Goal: Task Accomplishment & Management: Use online tool/utility

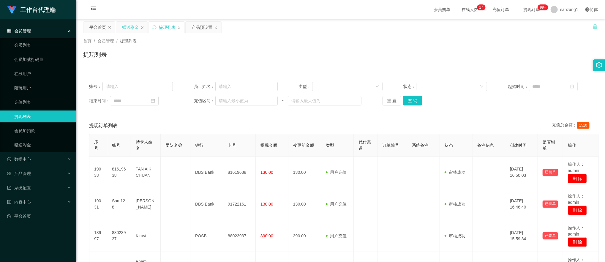
click at [142, 30] on div "赠送彩金" at bounding box center [131, 27] width 31 height 11
click at [130, 23] on div "赠送彩金" at bounding box center [130, 27] width 17 height 11
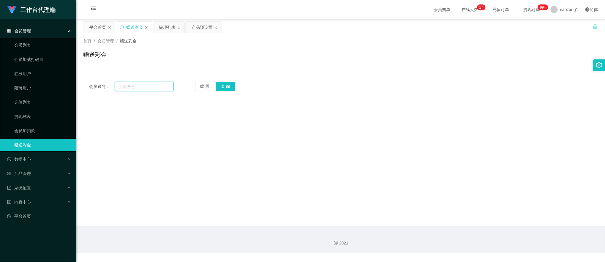
click at [140, 89] on input "text" at bounding box center [144, 87] width 59 height 10
paste input "longmao"
type input "longmao"
click at [222, 83] on button "查 询" at bounding box center [225, 87] width 19 height 10
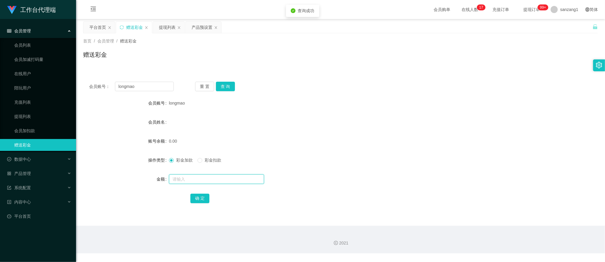
click at [187, 176] on input "text" at bounding box center [216, 179] width 95 height 10
type input "300"
click at [200, 195] on button "确 定" at bounding box center [199, 199] width 19 height 10
drag, startPoint x: 143, startPoint y: 84, endPoint x: 91, endPoint y: 79, distance: 51.7
click at [91, 79] on div "会员账号： longmao 重 置 查 询 会员账号 longmao 会员姓名 账号余额 300.00 操作类型 彩金加款 彩金扣款 金额 确 定" at bounding box center [340, 146] width 515 height 141
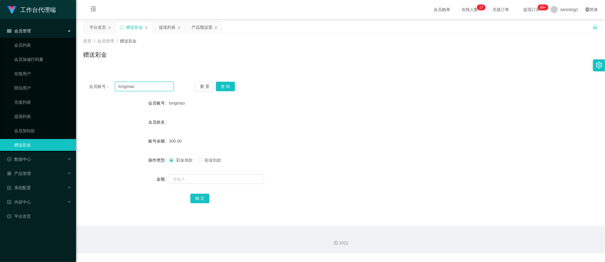
paste input "Alexng"
type input "Alexng"
click at [233, 84] on button "查 询" at bounding box center [225, 87] width 19 height 10
click at [182, 183] on input "text" at bounding box center [216, 179] width 95 height 10
type input "500"
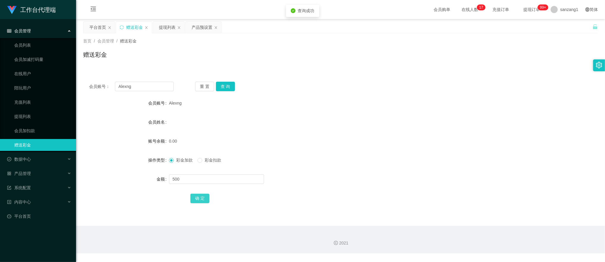
click at [194, 198] on button "确 定" at bounding box center [199, 199] width 19 height 10
drag, startPoint x: 148, startPoint y: 88, endPoint x: 98, endPoint y: 82, distance: 50.5
click at [98, 82] on div "会员账号： [PERSON_NAME]" at bounding box center [131, 87] width 85 height 10
paste input "qwertyuiop001"
type input "qwertyuiop001"
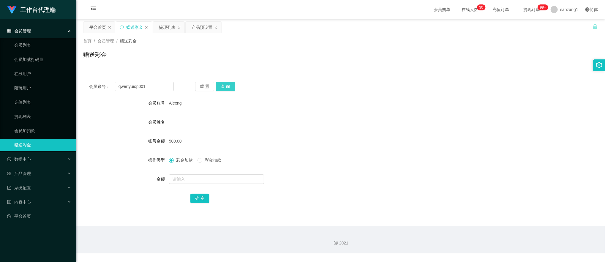
click at [230, 86] on button "查 询" at bounding box center [225, 87] width 19 height 10
click at [188, 179] on input "text" at bounding box center [216, 179] width 95 height 10
click at [202, 163] on label "彩金扣款" at bounding box center [210, 160] width 26 height 6
click at [185, 180] on input "text" at bounding box center [216, 179] width 95 height 10
type input "150"
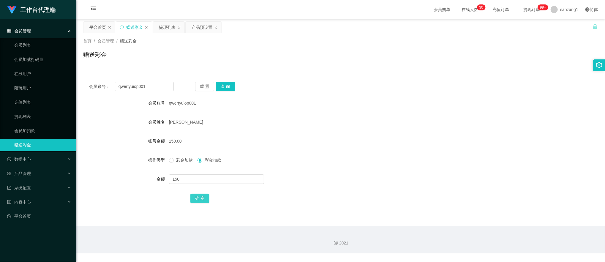
click at [195, 197] on button "确 定" at bounding box center [199, 199] width 19 height 10
drag, startPoint x: 177, startPoint y: 160, endPoint x: 182, endPoint y: 174, distance: 15.0
click at [176, 160] on span "彩金加款" at bounding box center [184, 160] width 21 height 5
click at [186, 180] on input "text" at bounding box center [216, 179] width 95 height 10
type input "100"
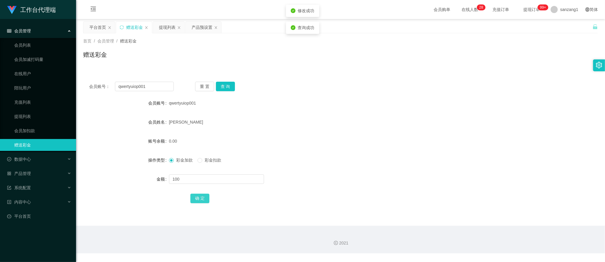
click at [201, 200] on button "确 定" at bounding box center [199, 199] width 19 height 10
drag, startPoint x: 127, startPoint y: 84, endPoint x: 22, endPoint y: 69, distance: 105.5
click at [22, 69] on section "工作台代理端 会员管理 会员列表 会员加减打码量 在线用户 陪玩用户 充值列表 提现列表 会员加扣款 赠送彩金 数据中心 产品管理 注单管理 产品列表 产品预…" at bounding box center [302, 126] width 605 height 253
paste input "longmao"
type input "longmao"
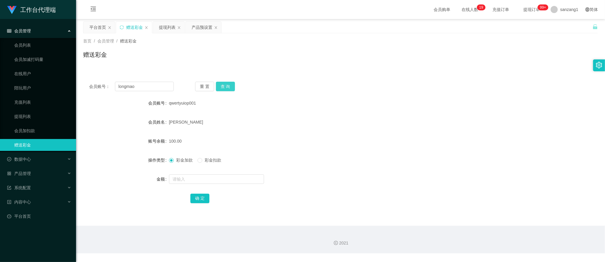
click at [230, 87] on button "查 询" at bounding box center [225, 87] width 19 height 10
click at [206, 158] on span "彩金扣款" at bounding box center [212, 160] width 21 height 5
click at [192, 178] on input "text" at bounding box center [216, 179] width 95 height 10
type input "390"
click at [196, 195] on button "确 定" at bounding box center [199, 199] width 19 height 10
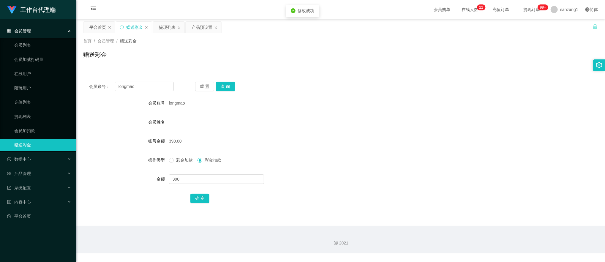
drag, startPoint x: 173, startPoint y: 161, endPoint x: 178, endPoint y: 157, distance: 6.0
click at [174, 161] on span "彩金加款" at bounding box center [184, 160] width 21 height 5
drag, startPoint x: 61, startPoint y: 76, endPoint x: 50, endPoint y: 74, distance: 11.0
click at [50, 74] on section "工作台代理端 会员管理 会员列表 会员加减打码量 在线用户 陪玩用户 充值列表 提现列表 会员加扣款 赠送彩金 数据中心 产品管理 注单管理 产品列表 产品预…" at bounding box center [302, 126] width 605 height 253
paste input "169144682"
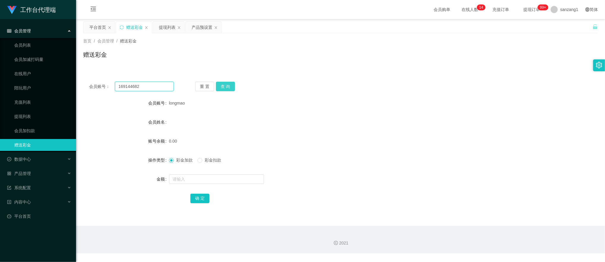
type input "169144682"
click at [223, 87] on button "查 询" at bounding box center [225, 87] width 19 height 10
click at [180, 178] on input "text" at bounding box center [216, 179] width 95 height 10
click at [208, 159] on span "彩金扣款" at bounding box center [212, 160] width 21 height 5
click at [175, 181] on input "text" at bounding box center [216, 179] width 95 height 10
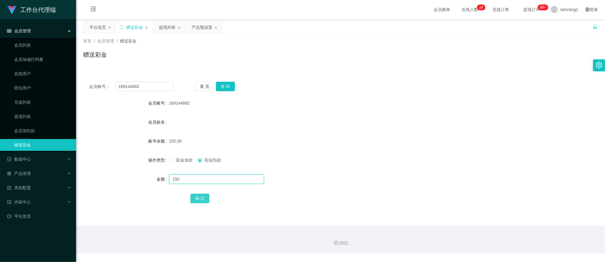
type input "150"
click at [203, 199] on button "确 定" at bounding box center [199, 199] width 19 height 10
click at [180, 176] on input "text" at bounding box center [216, 179] width 95 height 10
type input "100"
click at [197, 197] on button "确 定" at bounding box center [199, 199] width 19 height 10
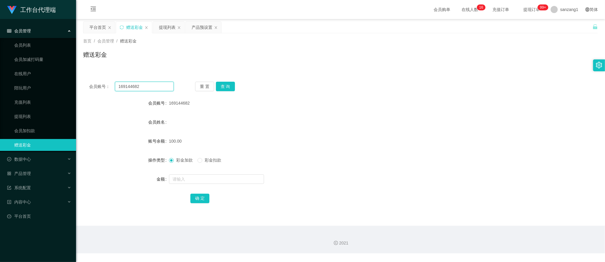
drag, startPoint x: 149, startPoint y: 87, endPoint x: 106, endPoint y: 75, distance: 44.6
click at [72, 76] on section "工作台代理端 会员管理 会员列表 会员加减打码量 在线用户 陪玩用户 充值列表 提现列表 会员加扣款 赠送彩金 数据中心 产品管理 注单管理 产品列表 产品预…" at bounding box center [302, 126] width 605 height 253
paste input "9928273810"
type input "9928273810"
click at [223, 84] on button "查 询" at bounding box center [225, 87] width 19 height 10
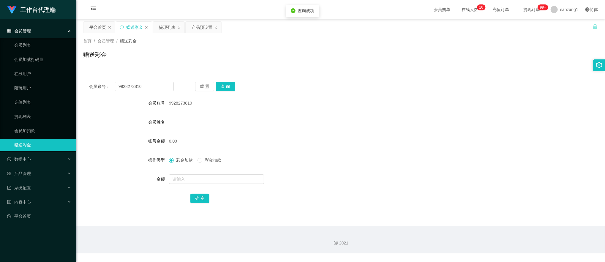
click at [177, 184] on div at bounding box center [319, 179] width 300 height 12
click at [179, 181] on input "text" at bounding box center [216, 179] width 95 height 10
type input "100"
click at [198, 200] on button "确 定" at bounding box center [199, 199] width 19 height 10
